Goal: Task Accomplishment & Management: Manage account settings

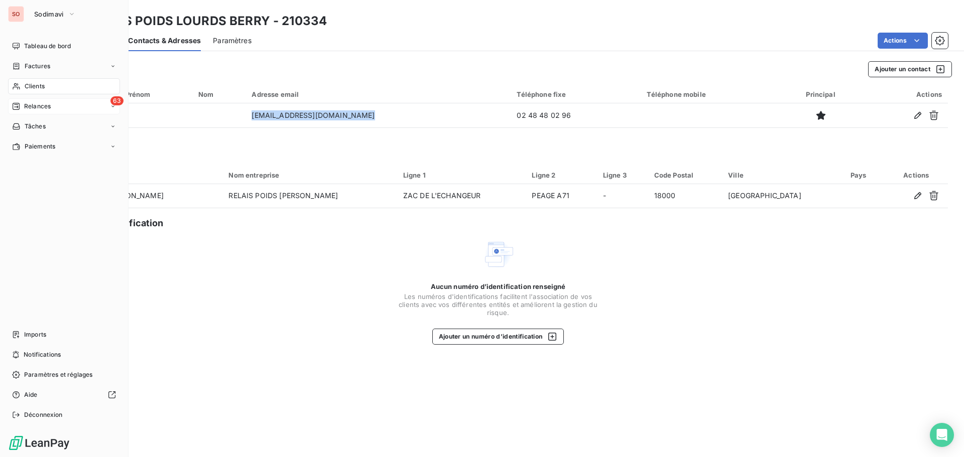
click at [32, 105] on span "Relances" at bounding box center [37, 106] width 27 height 9
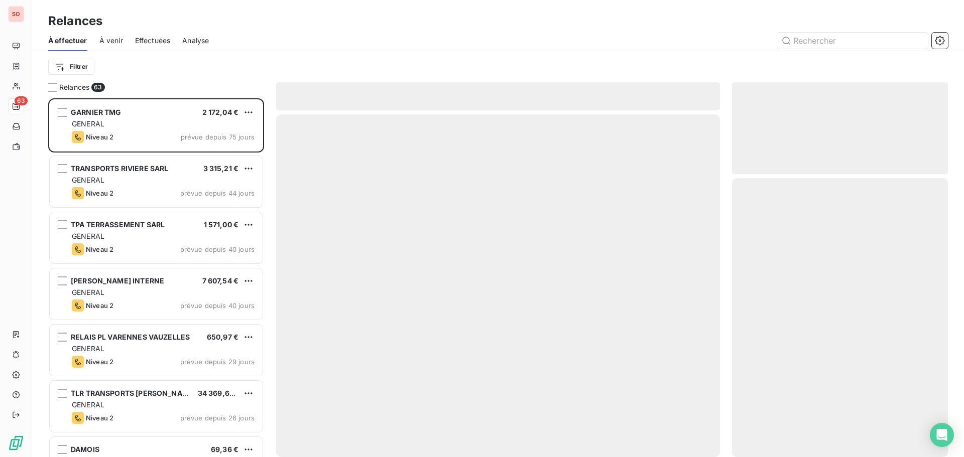
scroll to position [351, 208]
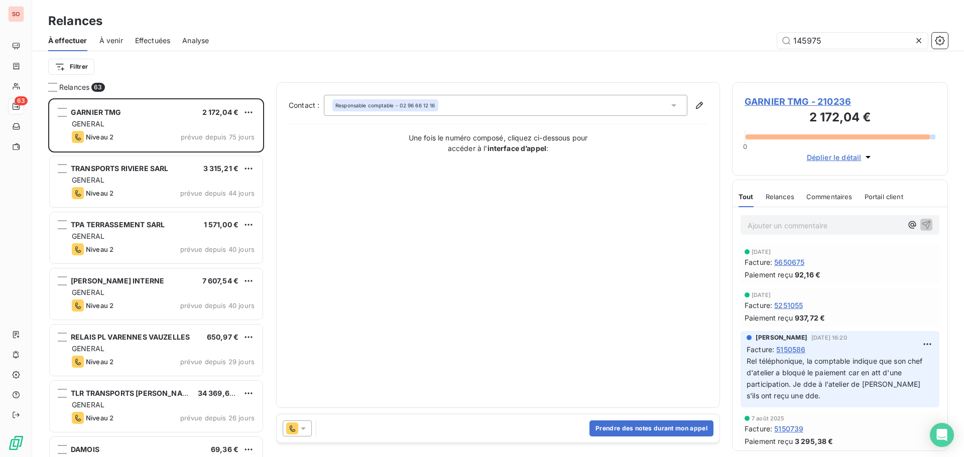
type input "145975"
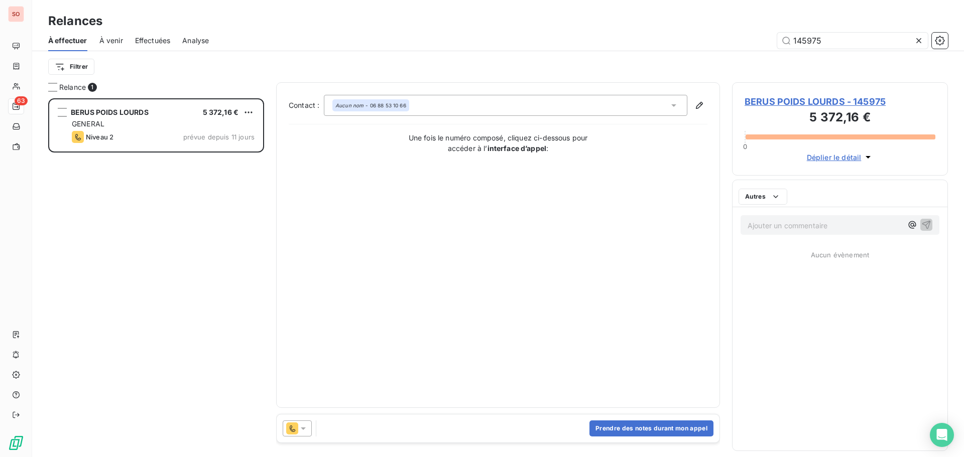
scroll to position [351, 208]
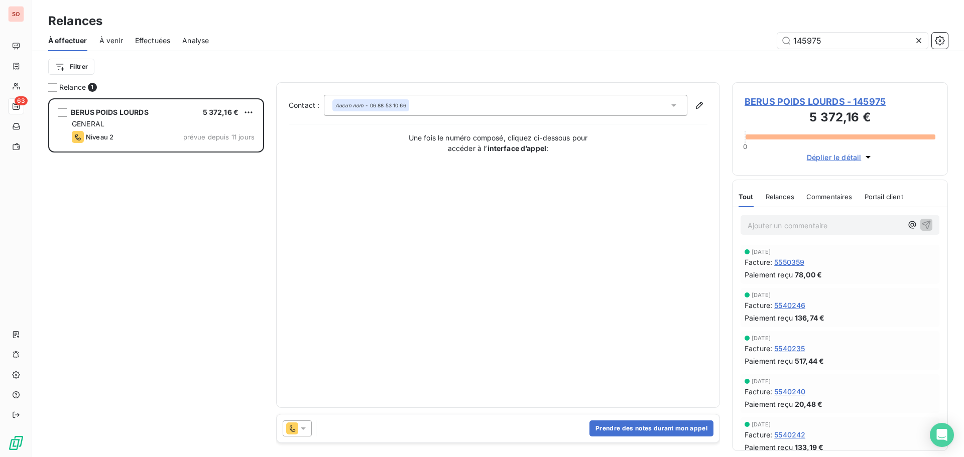
click at [308, 427] on icon at bounding box center [303, 429] width 10 height 10
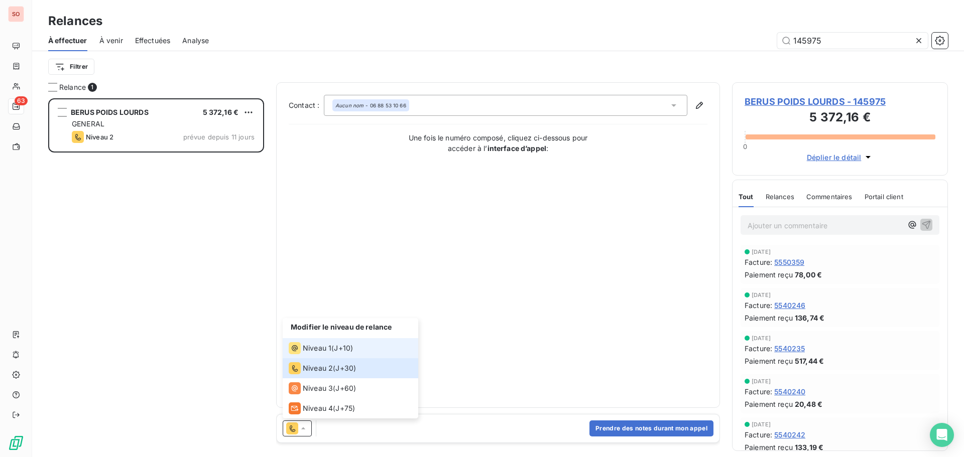
click at [314, 346] on span "Niveau 1" at bounding box center [317, 348] width 29 height 10
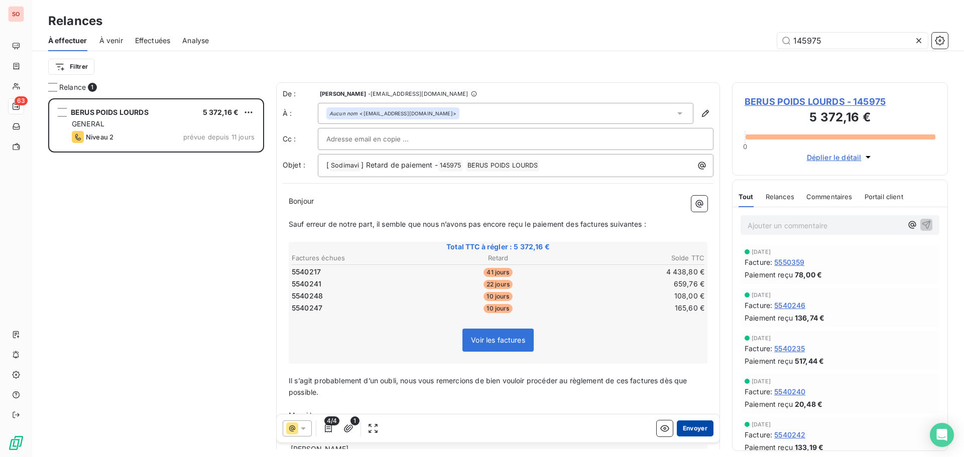
click at [684, 431] on button "Envoyer" at bounding box center [695, 429] width 37 height 16
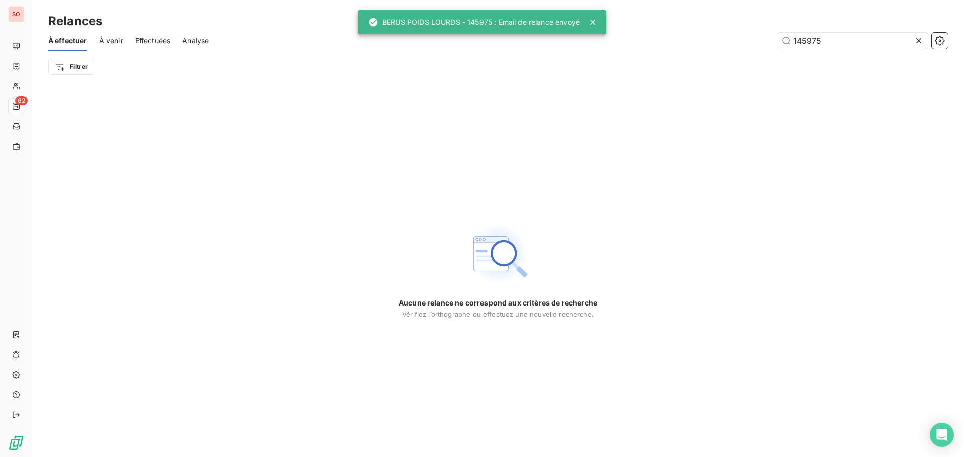
click at [919, 40] on icon at bounding box center [919, 41] width 10 height 10
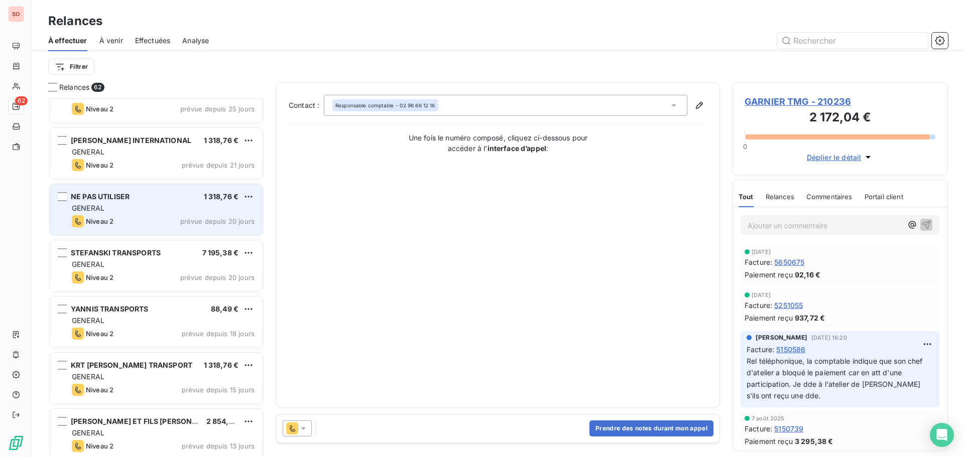
scroll to position [904, 0]
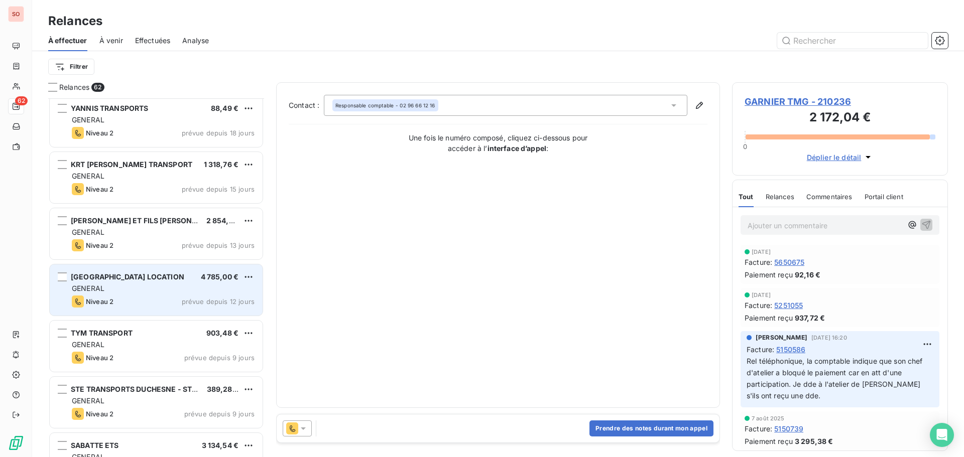
click at [148, 297] on div "Niveau 2 prévue depuis 12 jours" at bounding box center [163, 302] width 183 height 12
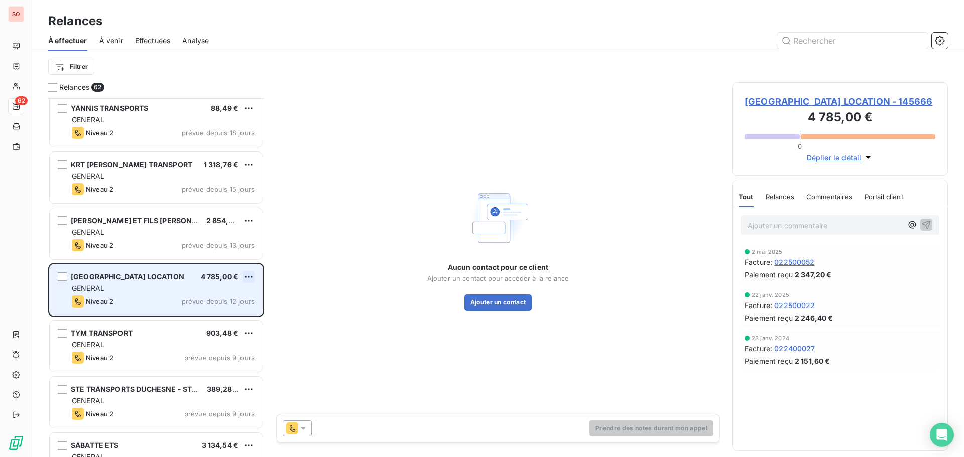
click at [246, 275] on html "SO 62 Relances À effectuer À venir Effectuées Analyse Filtrer Relances 62 [PERS…" at bounding box center [482, 228] width 964 height 457
click at [172, 315] on div "Passer cette action" at bounding box center [205, 315] width 90 height 16
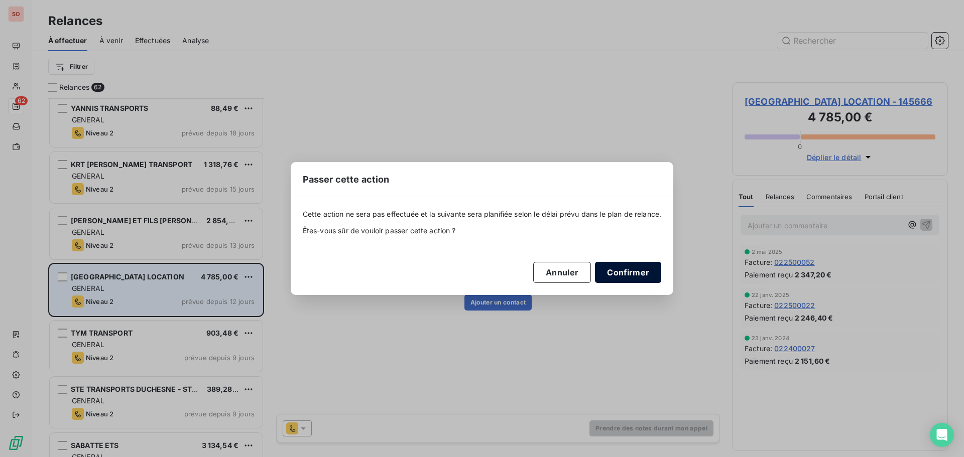
click at [615, 277] on button "Confirmer" at bounding box center [628, 272] width 66 height 21
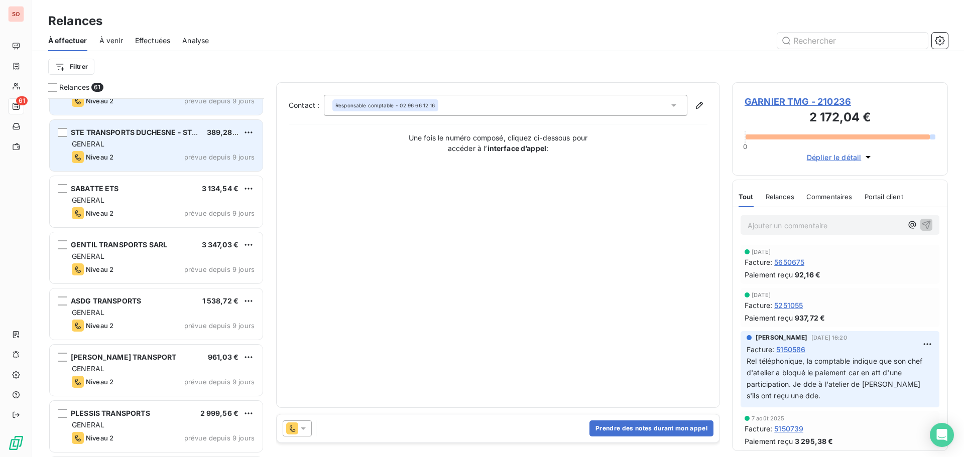
scroll to position [1155, 0]
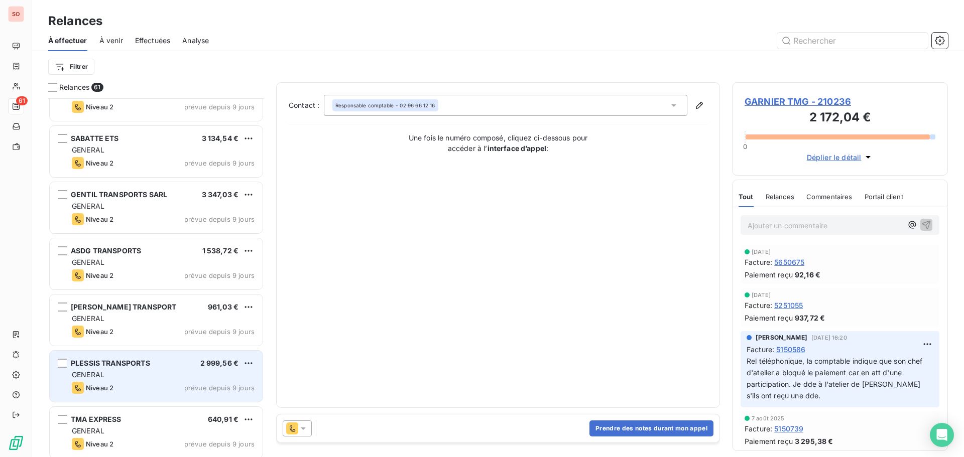
click at [185, 372] on div "GENERAL" at bounding box center [163, 375] width 183 height 10
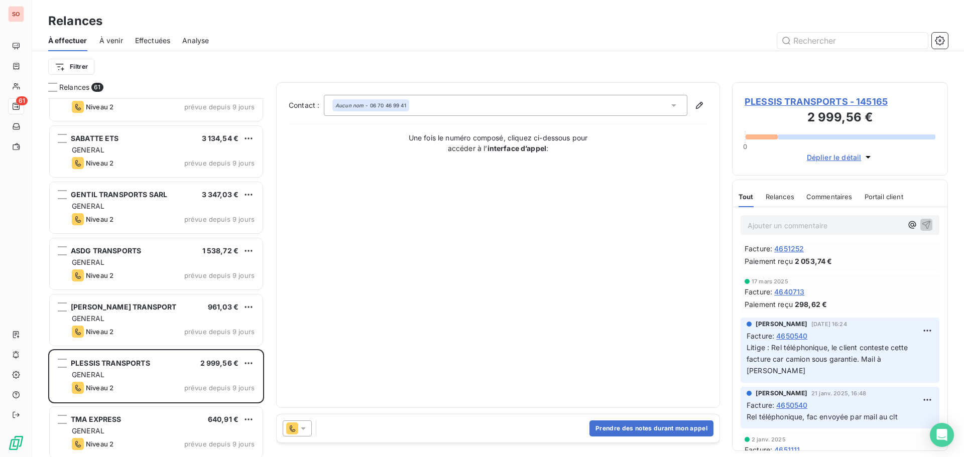
scroll to position [100, 0]
drag, startPoint x: 300, startPoint y: 428, endPoint x: 303, endPoint y: 419, distance: 9.9
click at [300, 428] on icon at bounding box center [303, 429] width 10 height 10
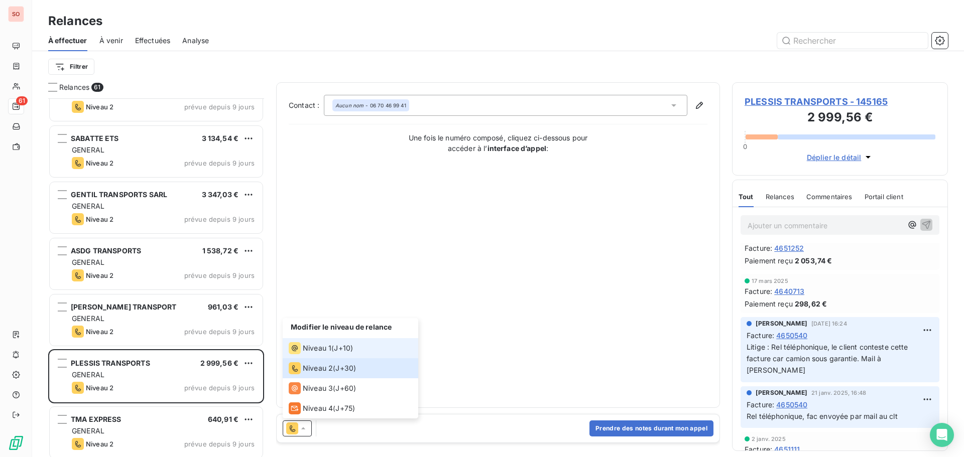
click at [310, 348] on span "Niveau 1" at bounding box center [317, 348] width 29 height 10
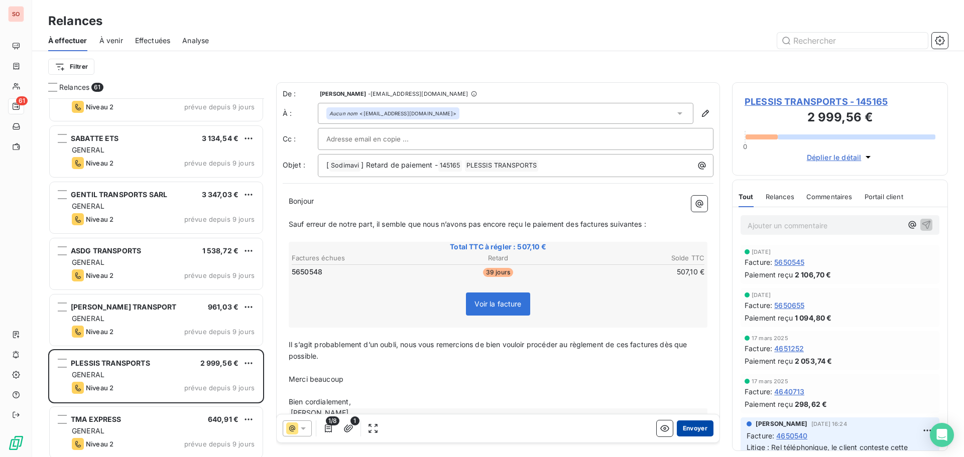
click at [686, 429] on button "Envoyer" at bounding box center [695, 429] width 37 height 16
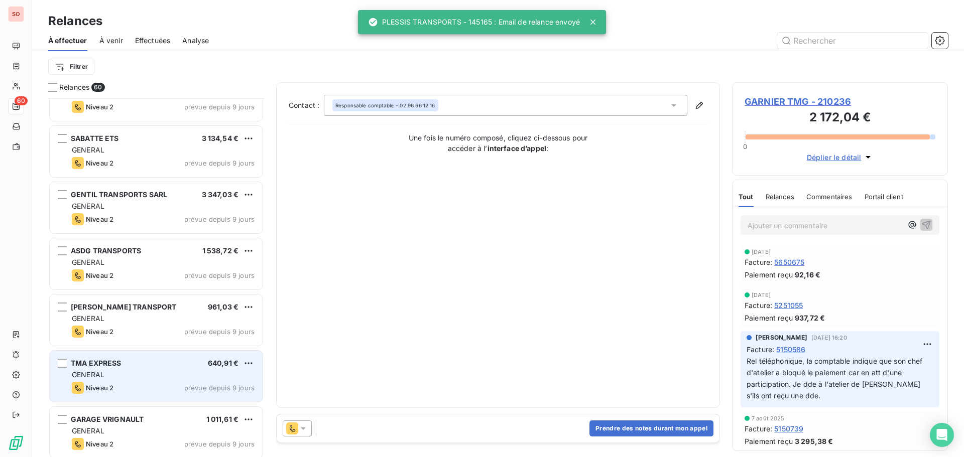
click at [139, 379] on div "GENERAL" at bounding box center [163, 375] width 183 height 10
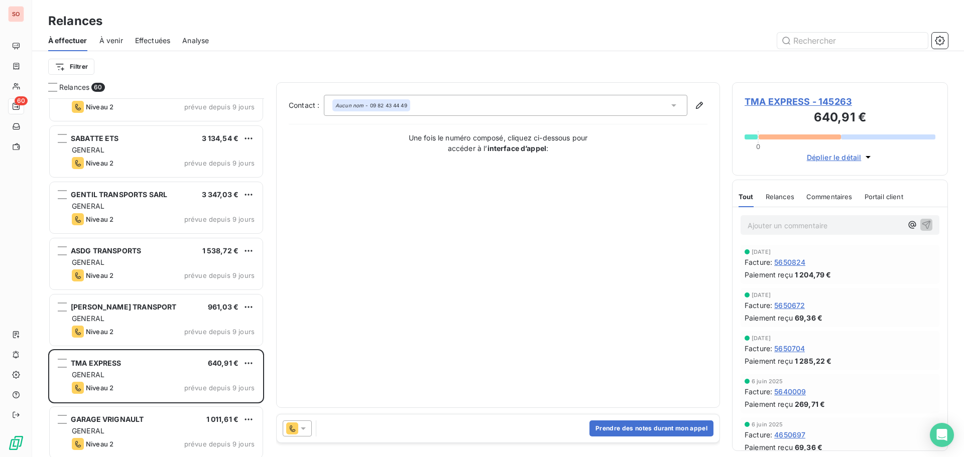
click at [303, 431] on icon at bounding box center [303, 429] width 10 height 10
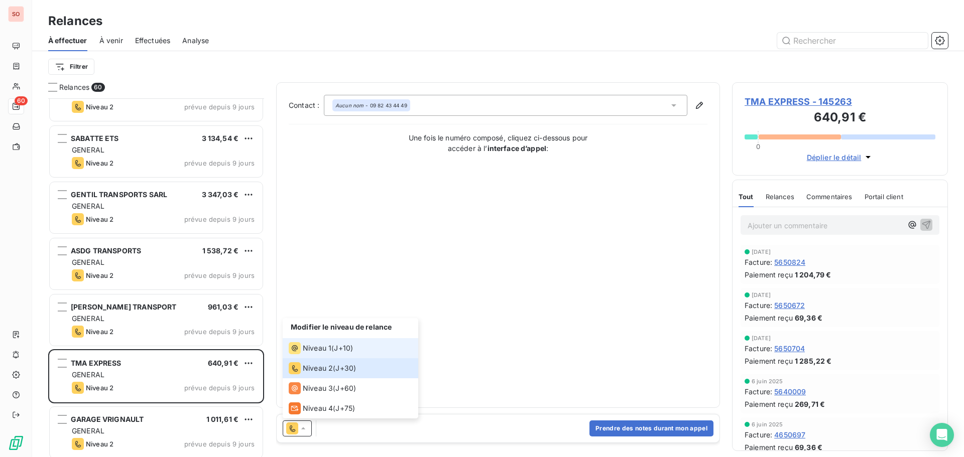
click at [317, 346] on span "Niveau 1" at bounding box center [317, 348] width 29 height 10
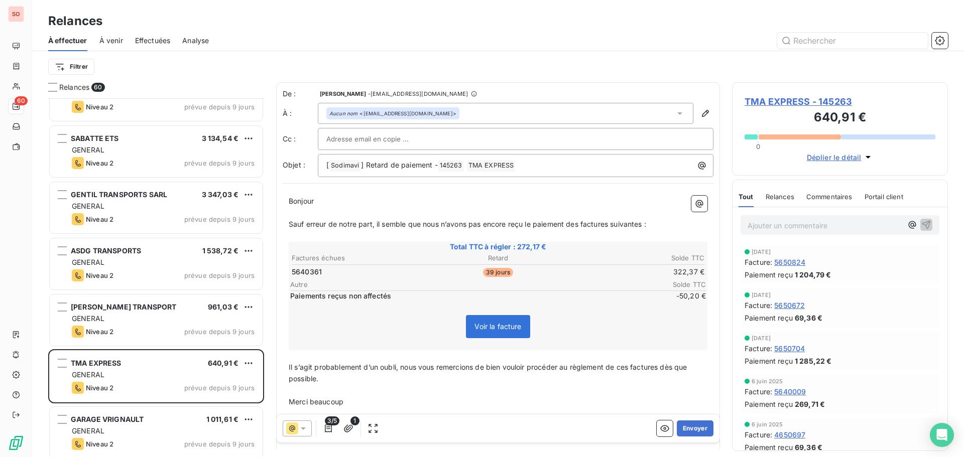
click at [303, 430] on icon at bounding box center [303, 429] width 5 height 3
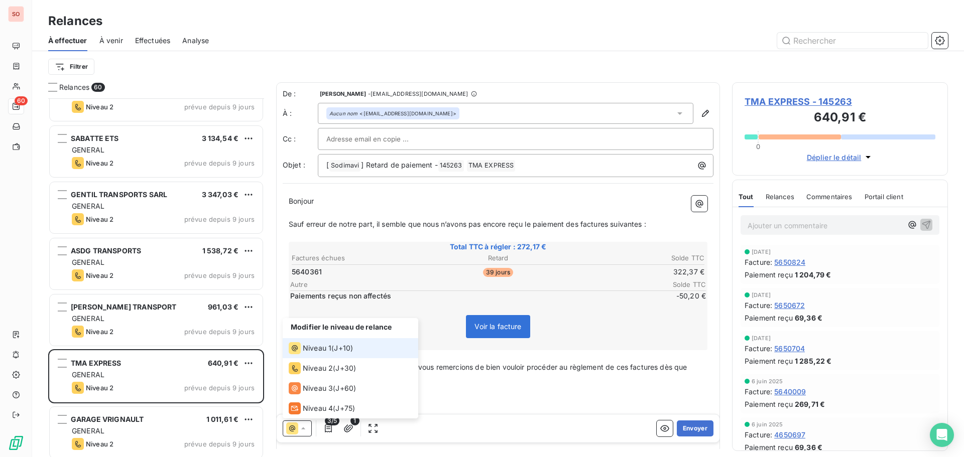
click at [308, 347] on span "Niveau 1" at bounding box center [317, 348] width 29 height 10
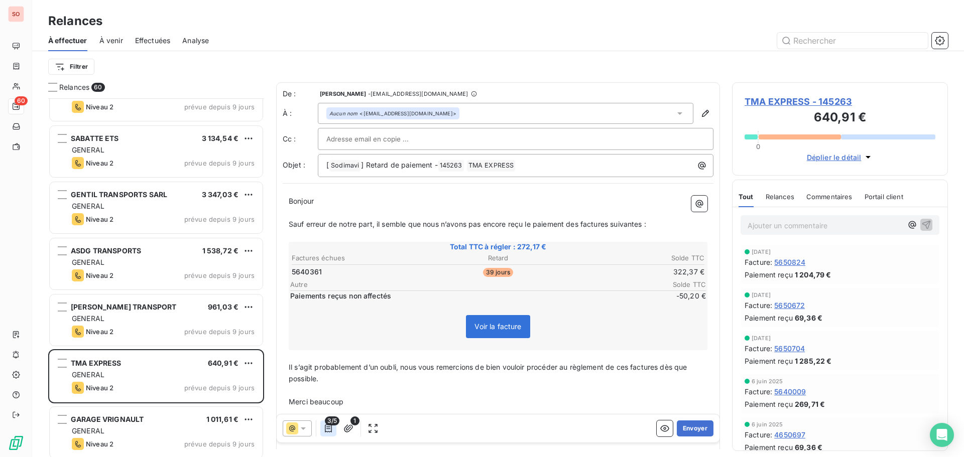
click at [326, 428] on icon "button" at bounding box center [328, 429] width 10 height 10
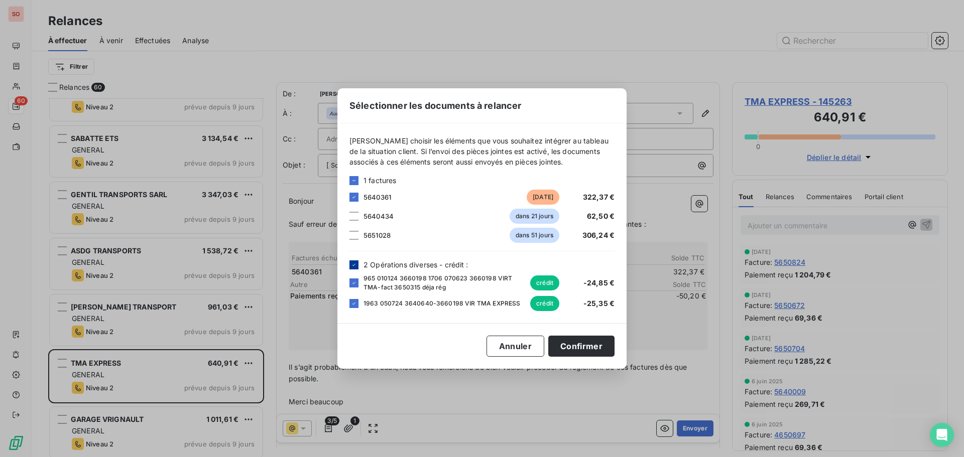
click at [353, 269] on div at bounding box center [353, 265] width 9 height 9
click at [587, 347] on button "Confirmer" at bounding box center [581, 346] width 66 height 21
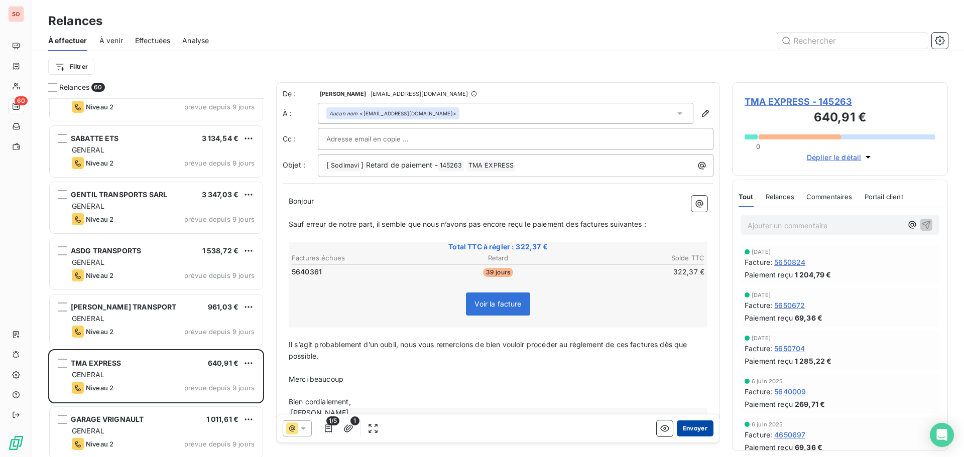
click at [689, 428] on button "Envoyer" at bounding box center [695, 429] width 37 height 16
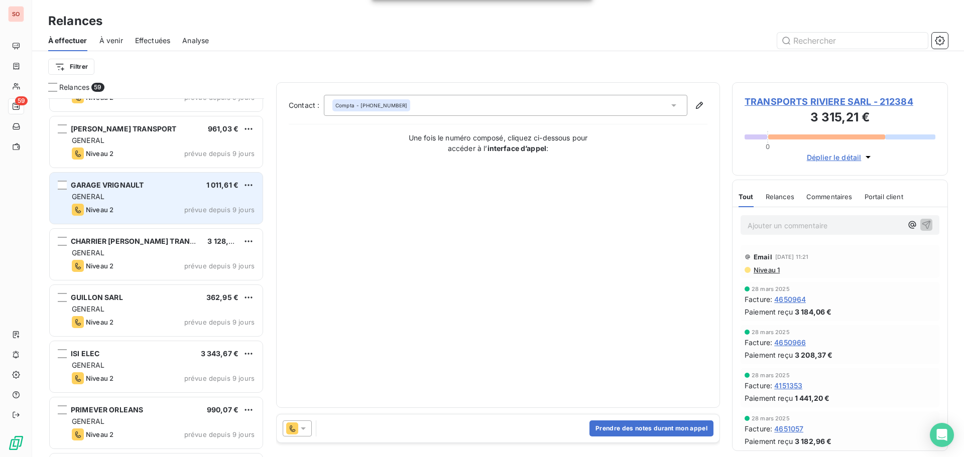
scroll to position [1356, 0]
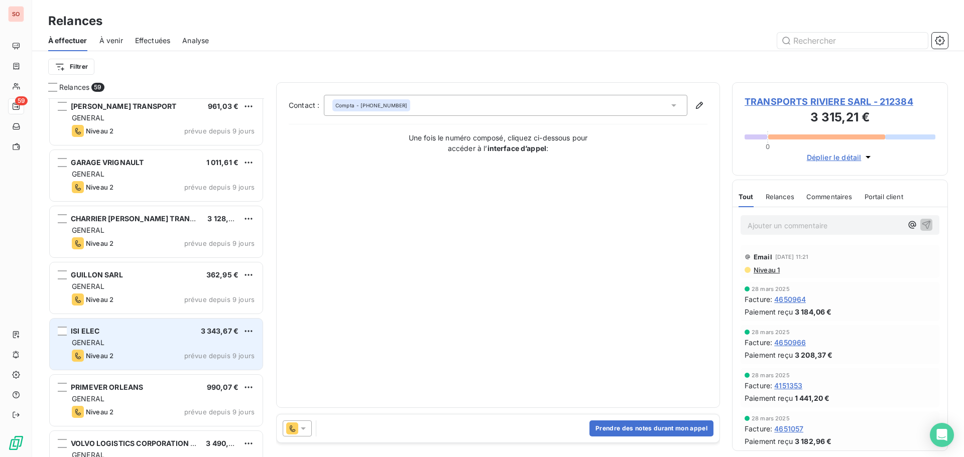
click at [133, 349] on div "ISI ELEC 3 343,67 € GENERAL [PERSON_NAME] 2 prévue depuis 9 jours" at bounding box center [156, 344] width 213 height 51
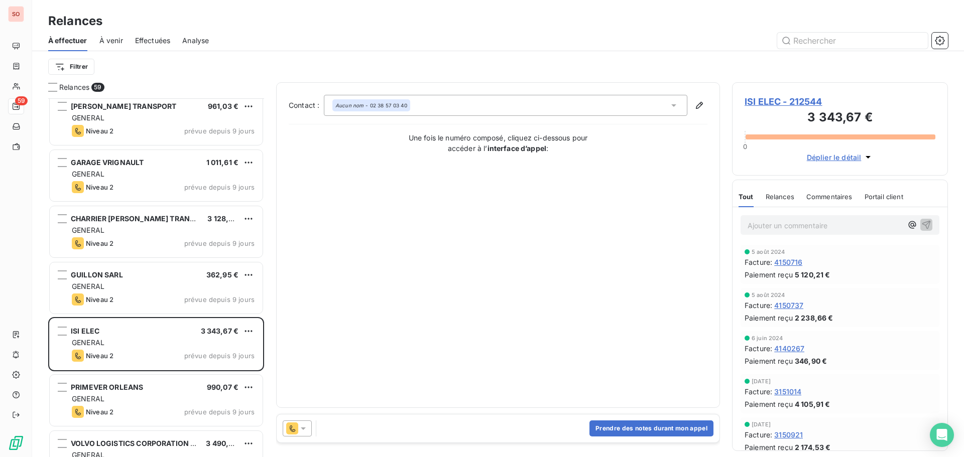
click at [305, 433] on icon at bounding box center [303, 429] width 10 height 10
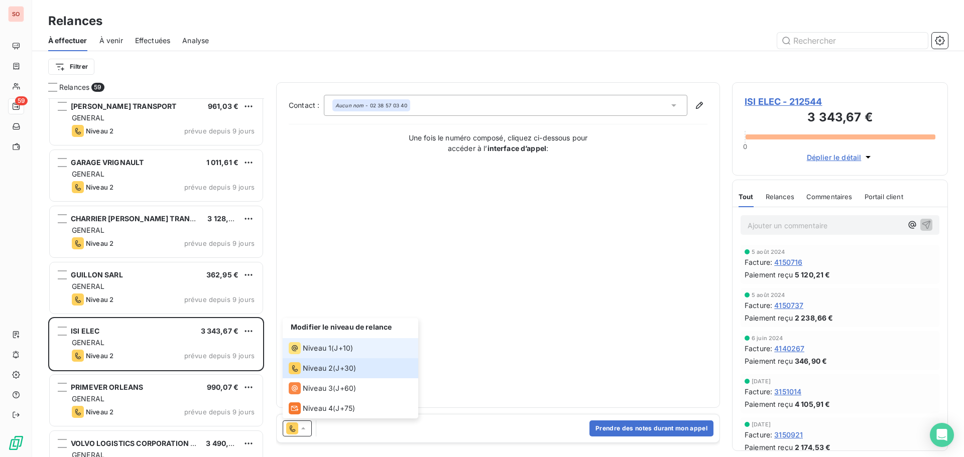
click at [318, 349] on span "Niveau 1" at bounding box center [317, 348] width 29 height 10
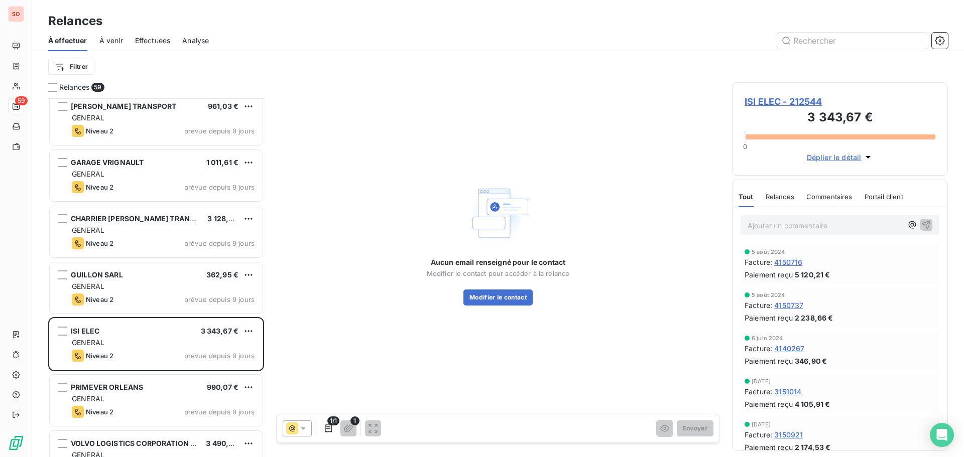
click at [749, 103] on span "ISI ELEC - 212544" at bounding box center [839, 102] width 191 height 14
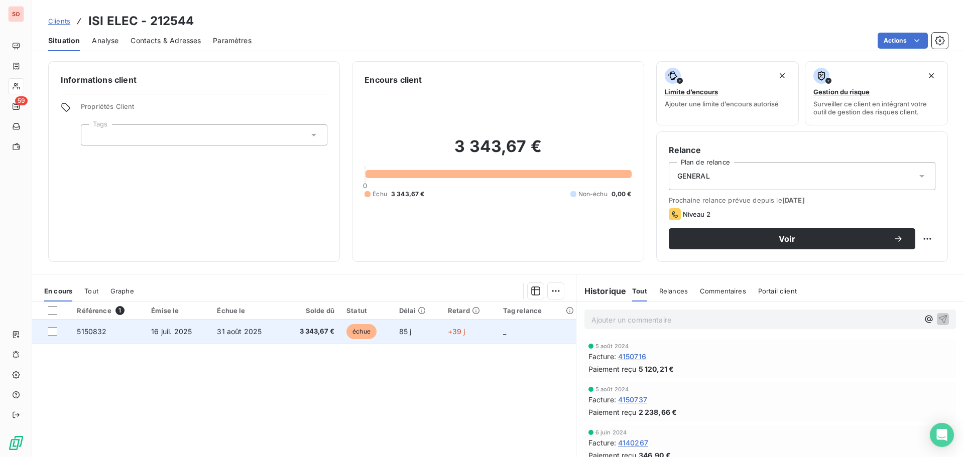
click at [153, 335] on span "16 juil. 2025" at bounding box center [171, 331] width 41 height 9
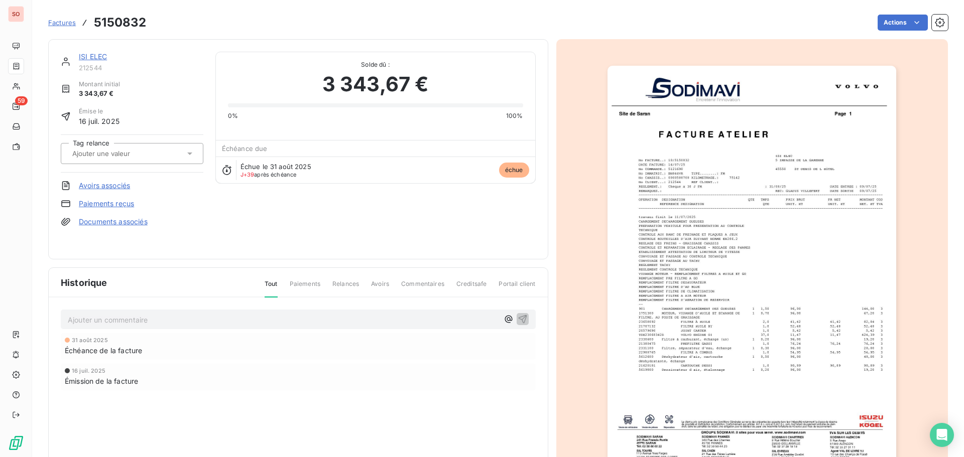
click at [801, 241] on img "button" at bounding box center [751, 270] width 289 height 409
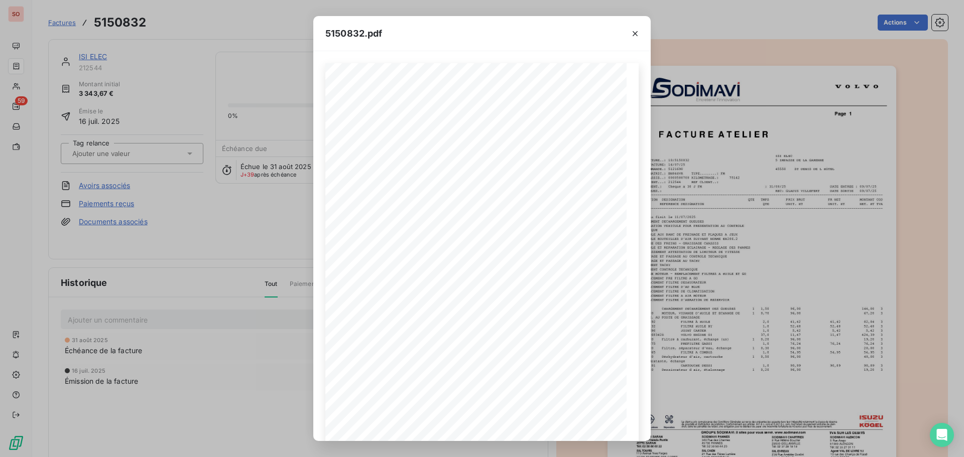
drag, startPoint x: 637, startPoint y: 37, endPoint x: 560, endPoint y: 35, distance: 76.8
click at [636, 37] on icon "button" at bounding box center [635, 34] width 10 height 10
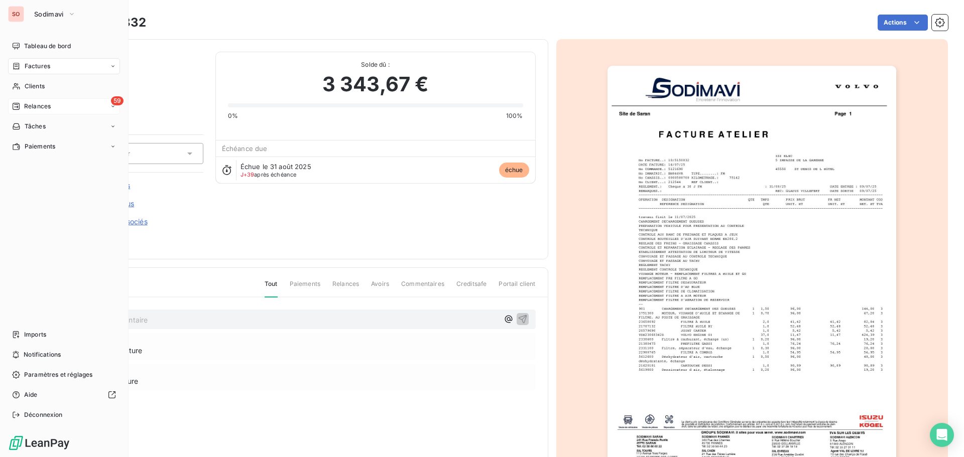
click at [37, 103] on span "Relances" at bounding box center [37, 106] width 27 height 9
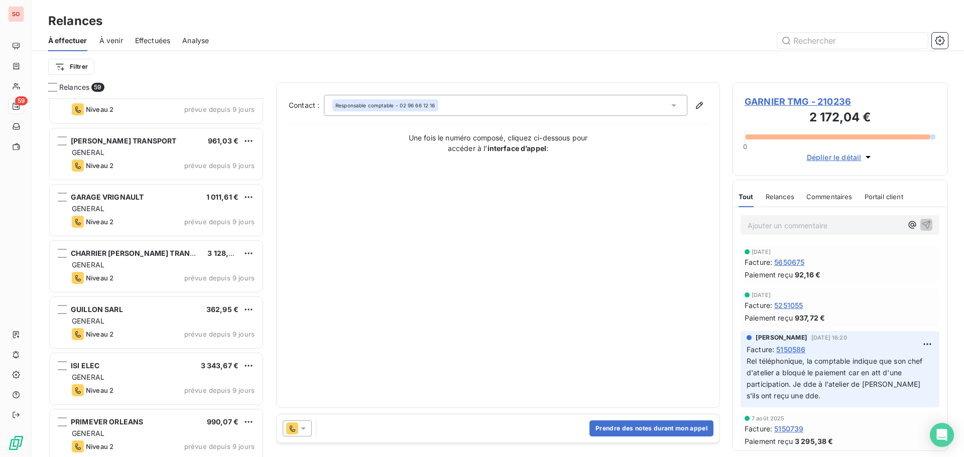
scroll to position [1356, 0]
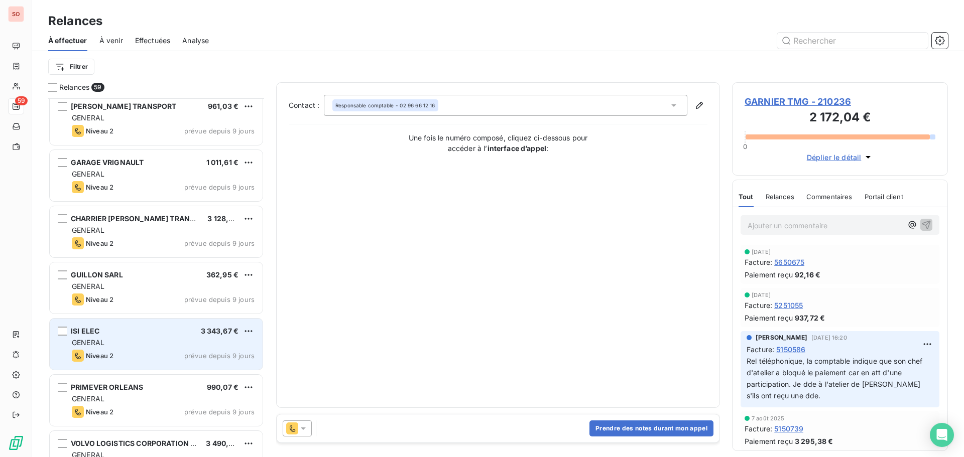
click at [158, 332] on div "ISI ELEC 3 343,67 €" at bounding box center [163, 331] width 183 height 9
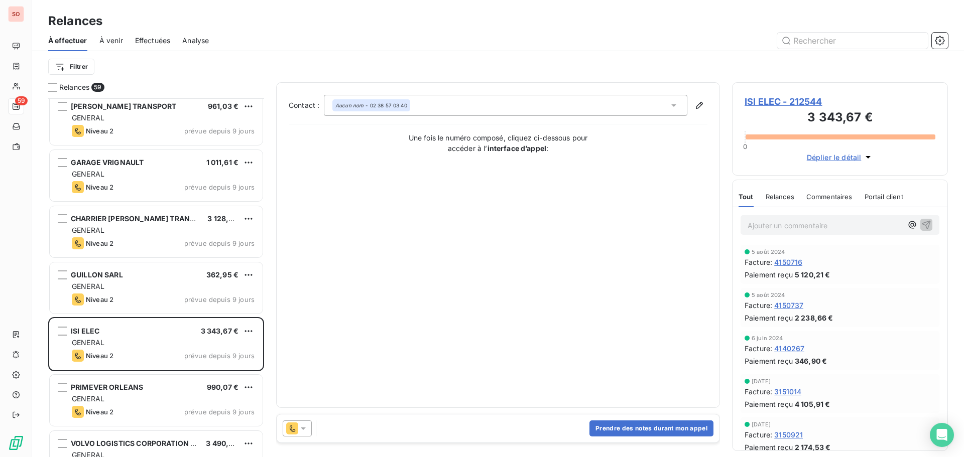
click at [770, 101] on span "ISI ELEC - 212544" at bounding box center [839, 102] width 191 height 14
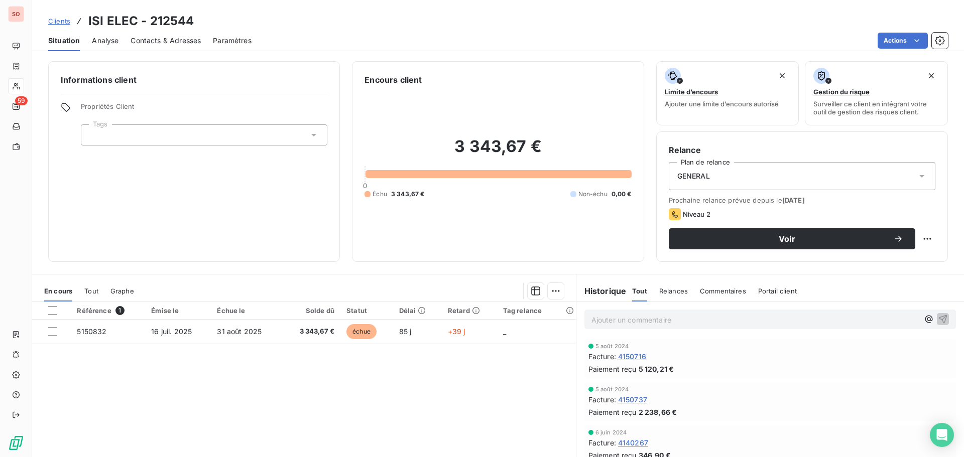
click at [182, 43] on span "Contacts & Adresses" at bounding box center [166, 41] width 70 height 10
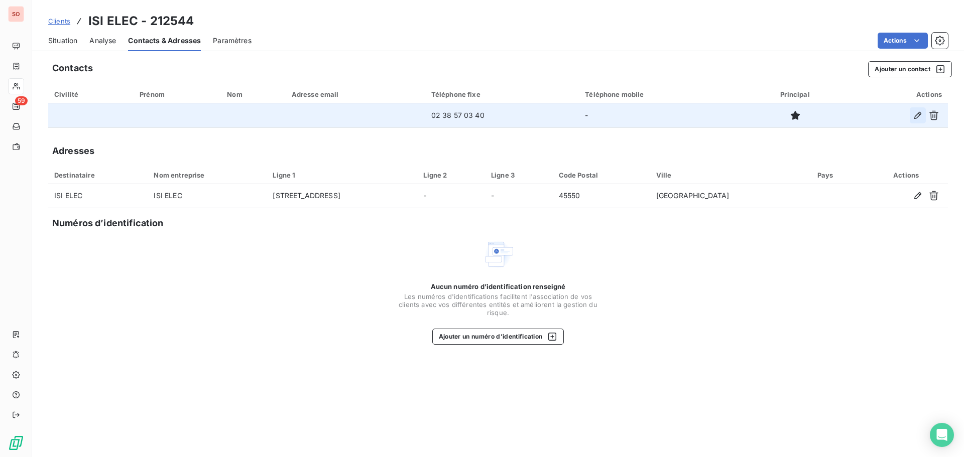
click at [913, 116] on icon "button" at bounding box center [918, 115] width 10 height 10
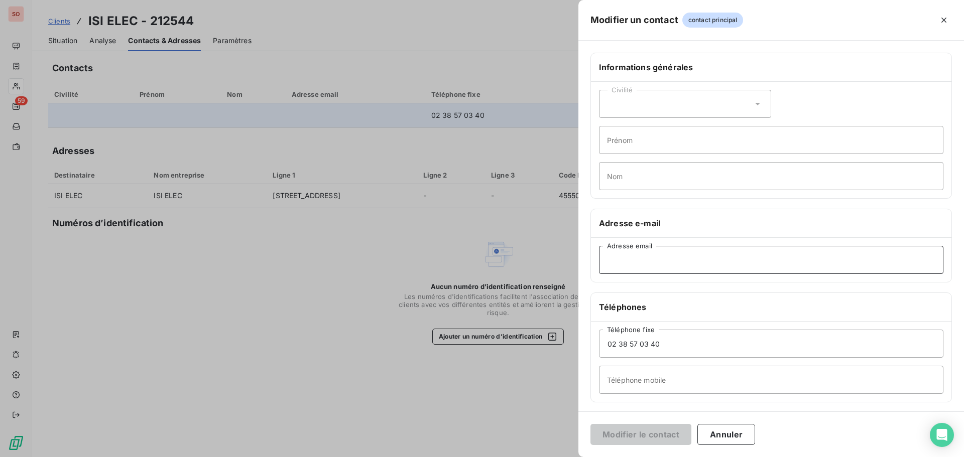
click at [628, 261] on input "Adresse email" at bounding box center [771, 260] width 344 height 28
paste input "[EMAIL_ADDRESS][DOMAIN_NAME]"
type input "[EMAIL_ADDRESS][DOMAIN_NAME]"
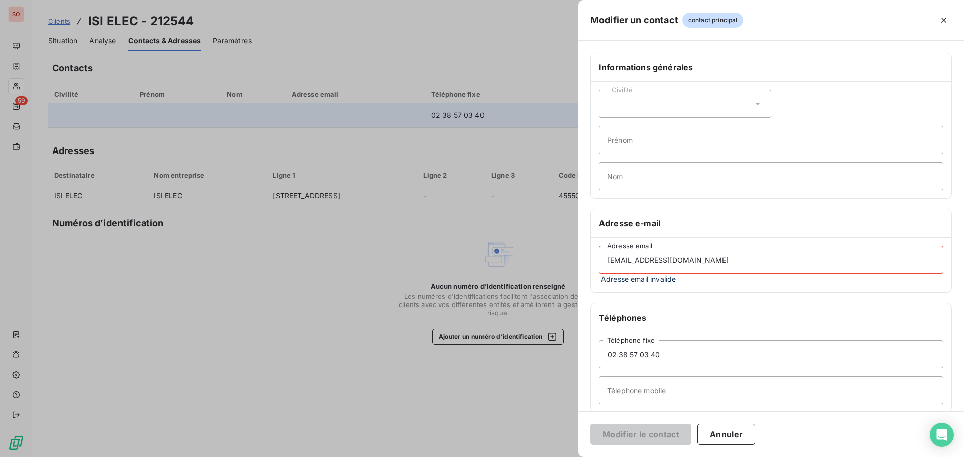
drag, startPoint x: 711, startPoint y: 256, endPoint x: 585, endPoint y: 238, distance: 127.2
click at [585, 238] on div "Informations générales Civilité Prénom Nom Adresse e-mail [EMAIL_ADDRESS][DOMAI…" at bounding box center [771, 281] width 386 height 456
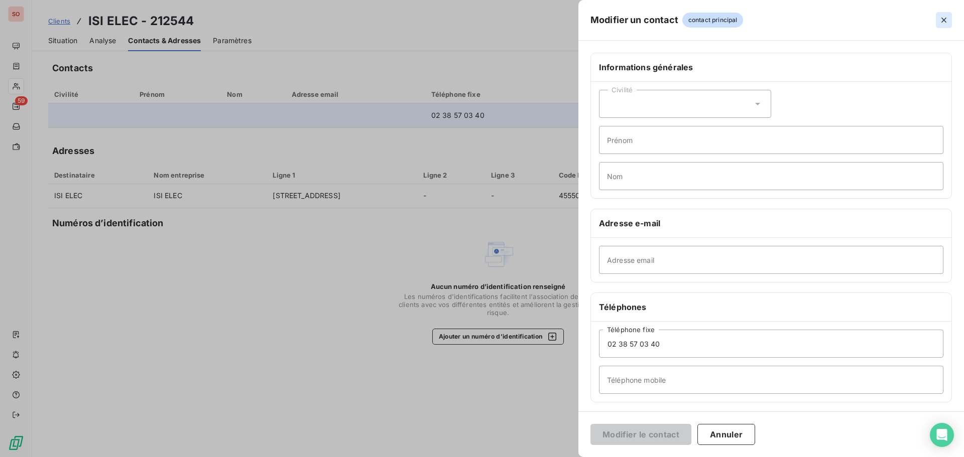
click at [948, 21] on icon "button" at bounding box center [944, 20] width 10 height 10
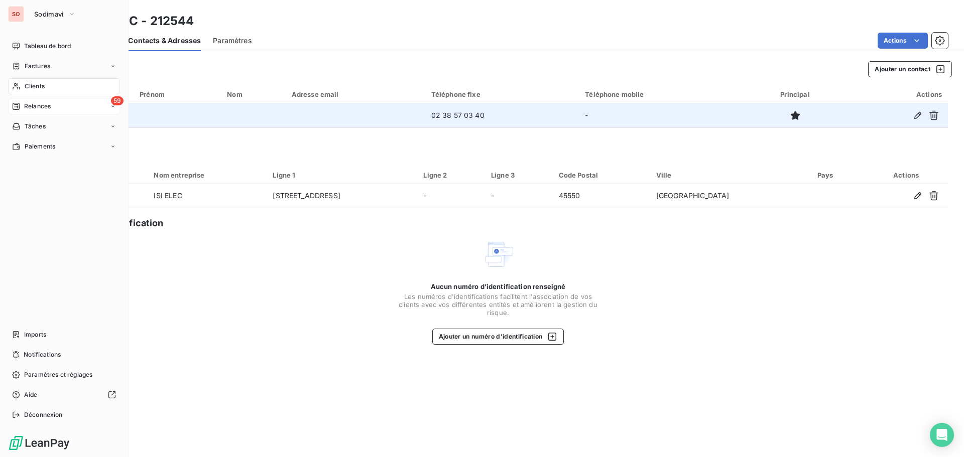
click at [27, 108] on span "Relances" at bounding box center [37, 106] width 27 height 9
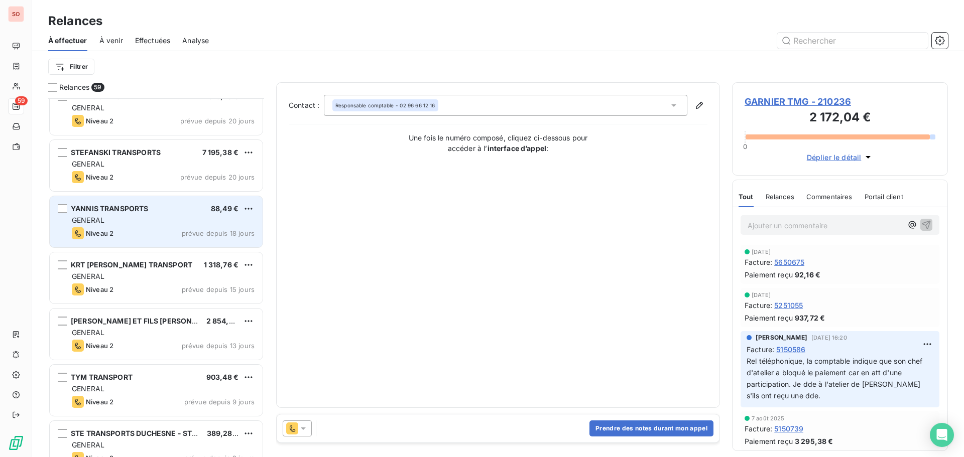
scroll to position [854, 0]
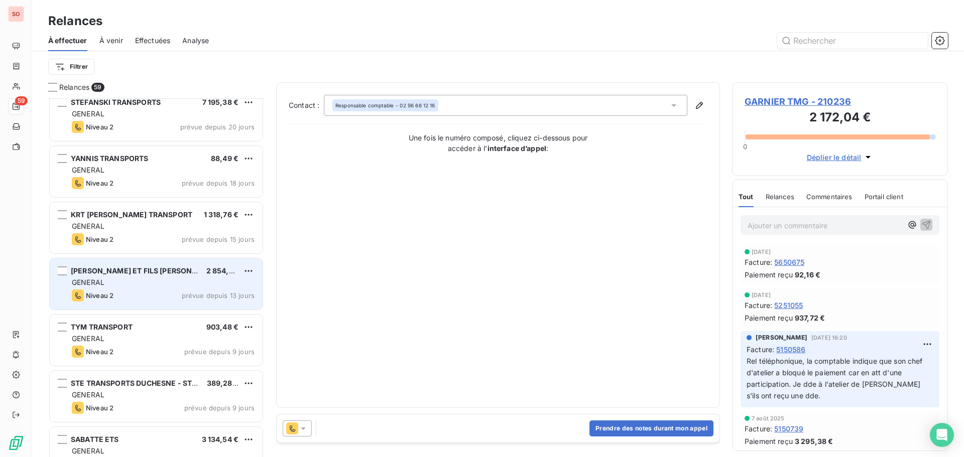
click at [145, 291] on div "Niveau 2 prévue depuis 13 jours" at bounding box center [163, 296] width 183 height 12
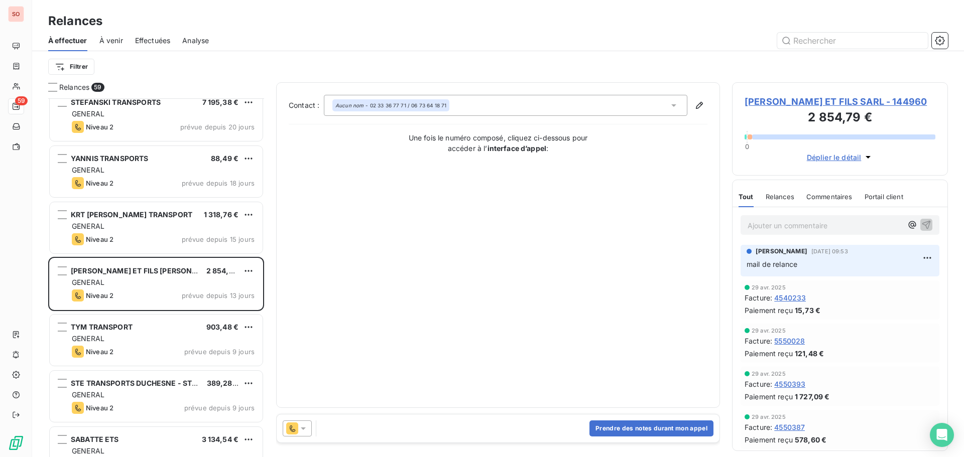
click at [302, 428] on icon at bounding box center [303, 429] width 5 height 3
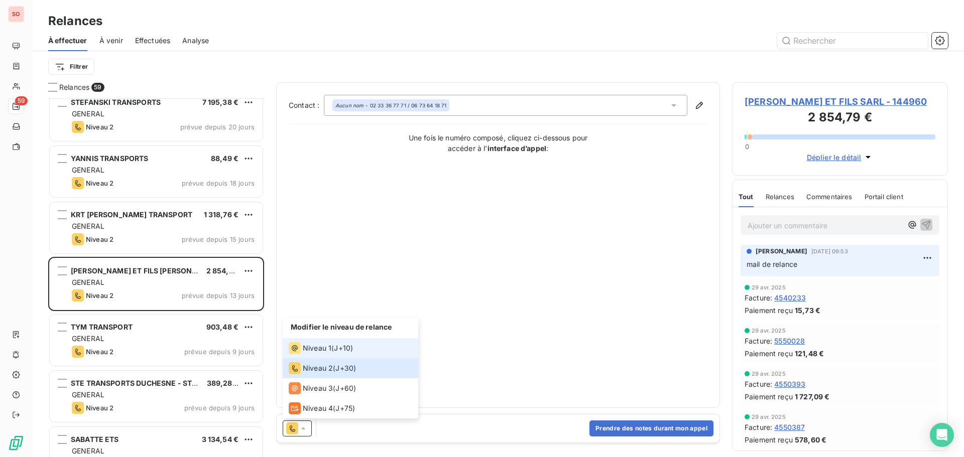
click at [305, 351] on span "Niveau 1" at bounding box center [317, 348] width 29 height 10
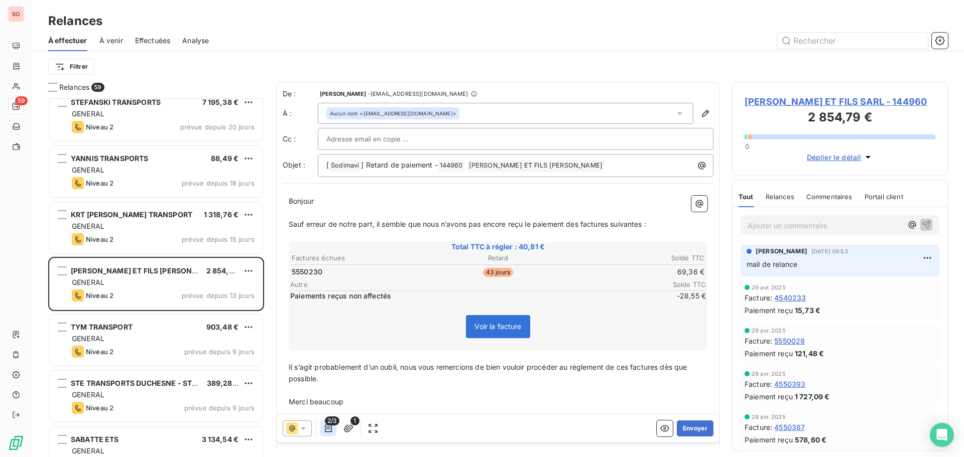
click at [326, 430] on icon "button" at bounding box center [328, 429] width 10 height 10
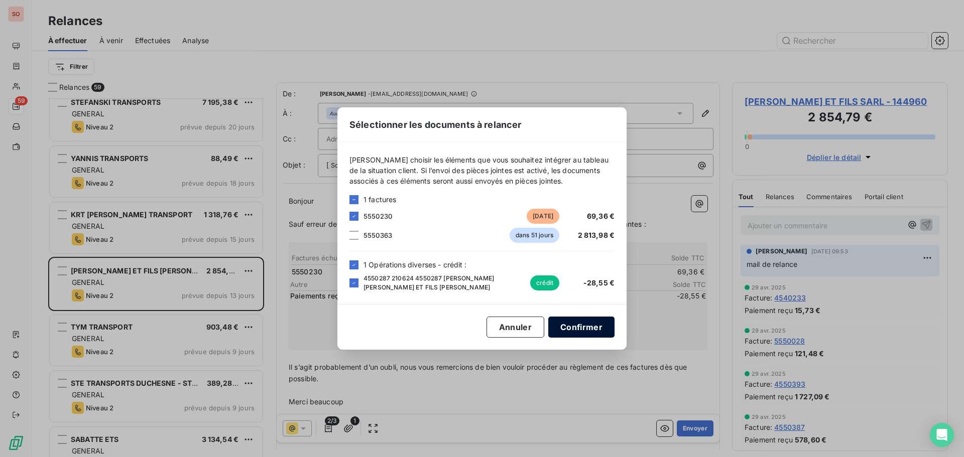
click at [584, 326] on button "Confirmer" at bounding box center [581, 327] width 66 height 21
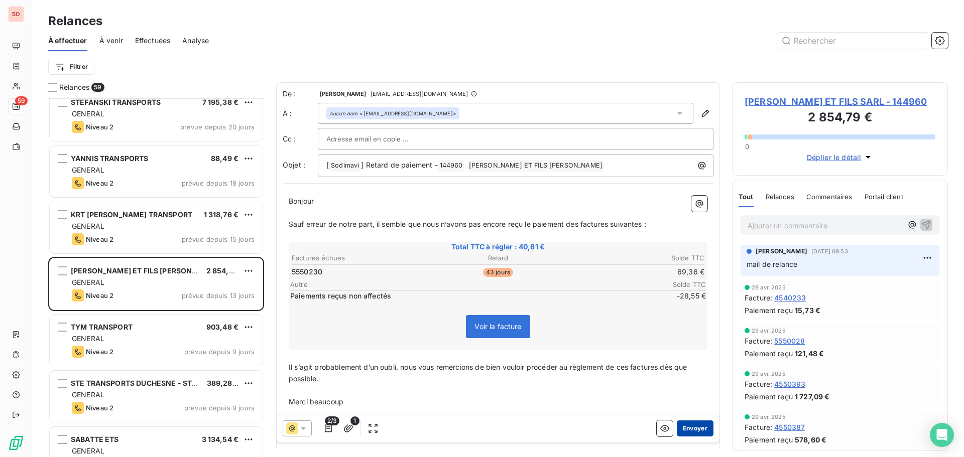
click at [690, 431] on button "Envoyer" at bounding box center [695, 429] width 37 height 16
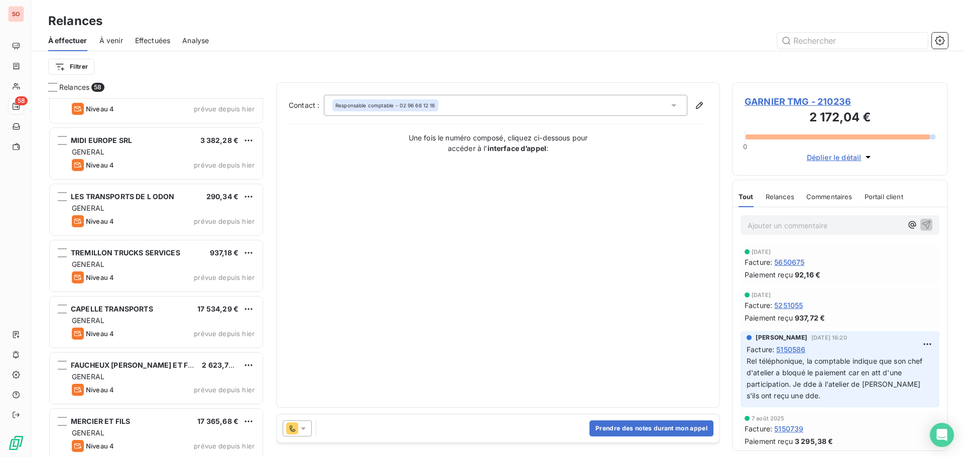
scroll to position [1958, 0]
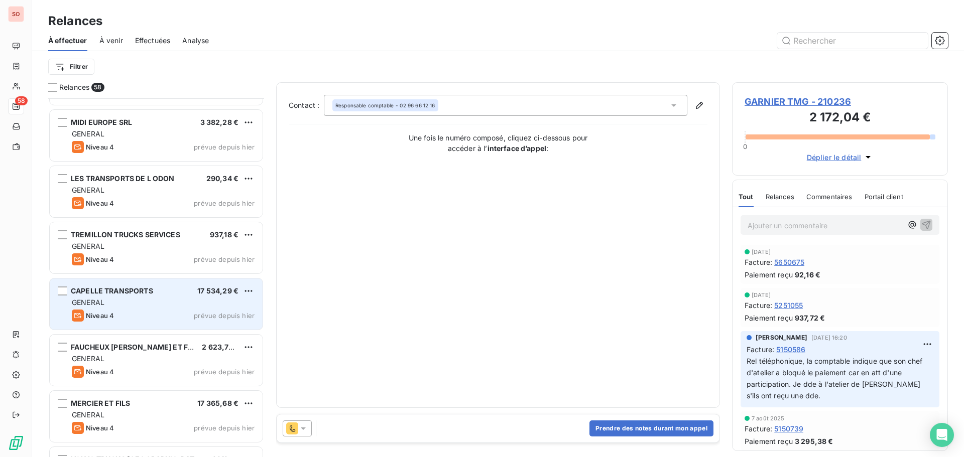
click at [185, 303] on div "GENERAL" at bounding box center [163, 303] width 183 height 10
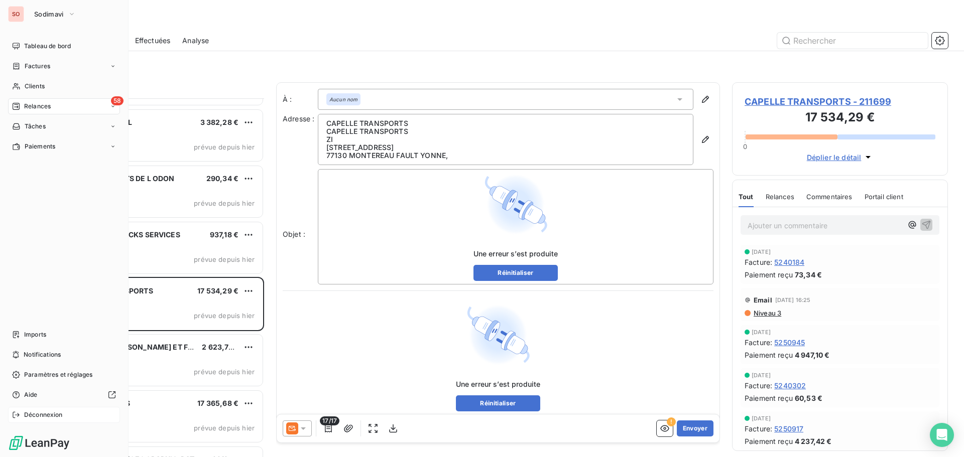
click at [44, 416] on span "Déconnexion" at bounding box center [43, 415] width 39 height 9
